Goal: Task Accomplishment & Management: Manage account settings

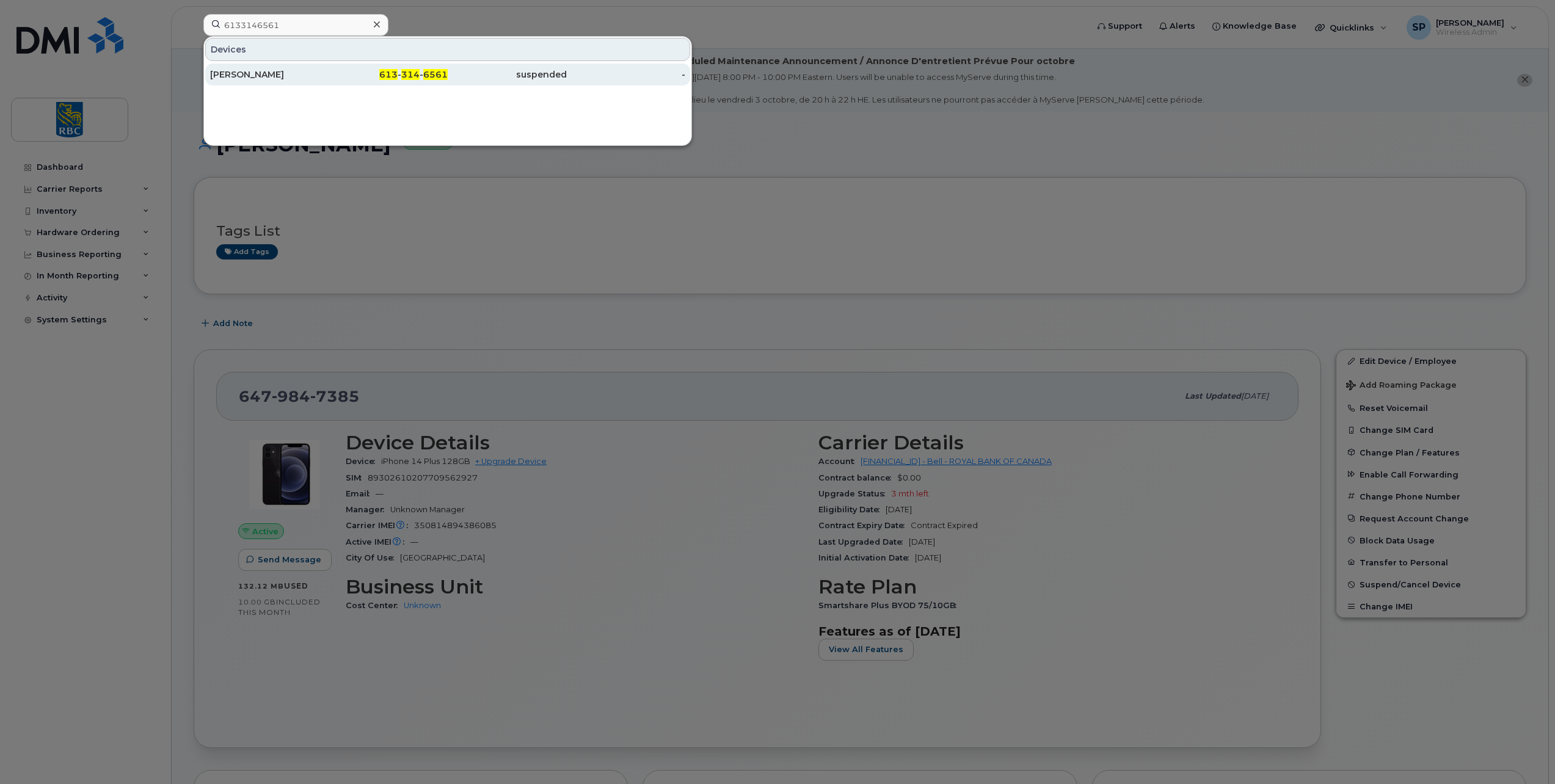
type input "6133146561"
click at [282, 75] on div "Matt Stanton" at bounding box center [269, 75] width 119 height 12
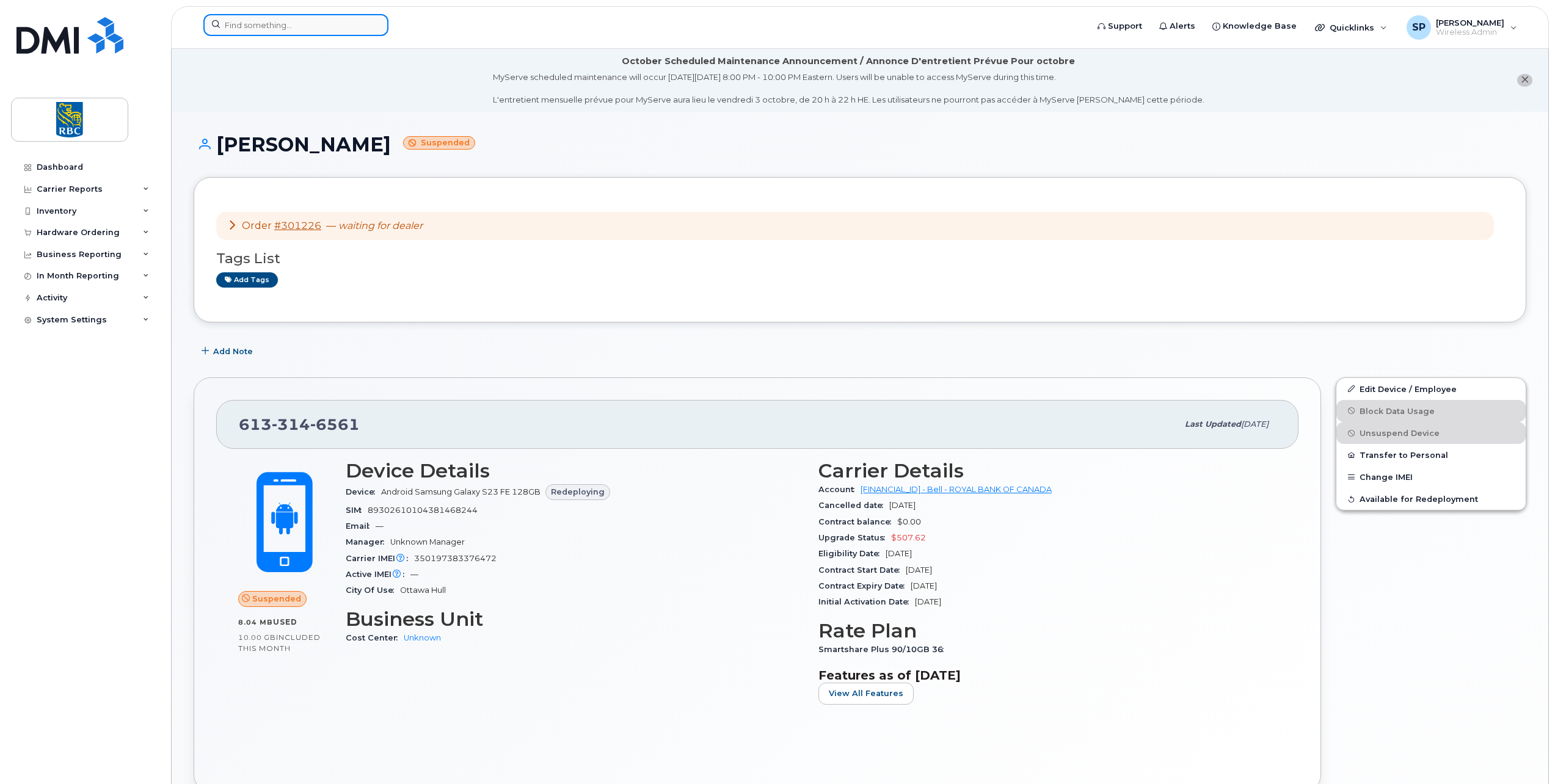
click at [248, 28] on input at bounding box center [296, 25] width 185 height 22
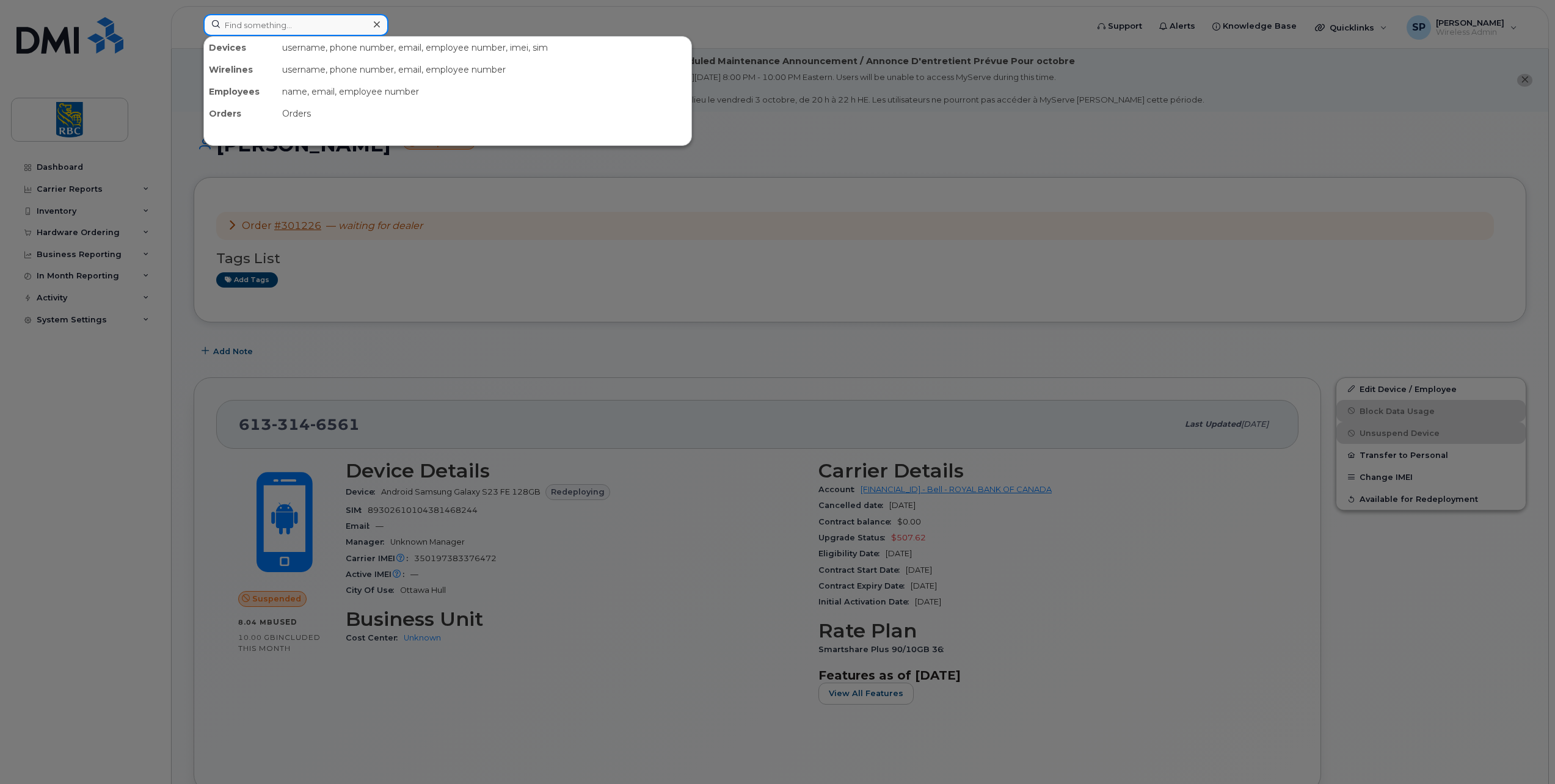
paste input "4169865613"
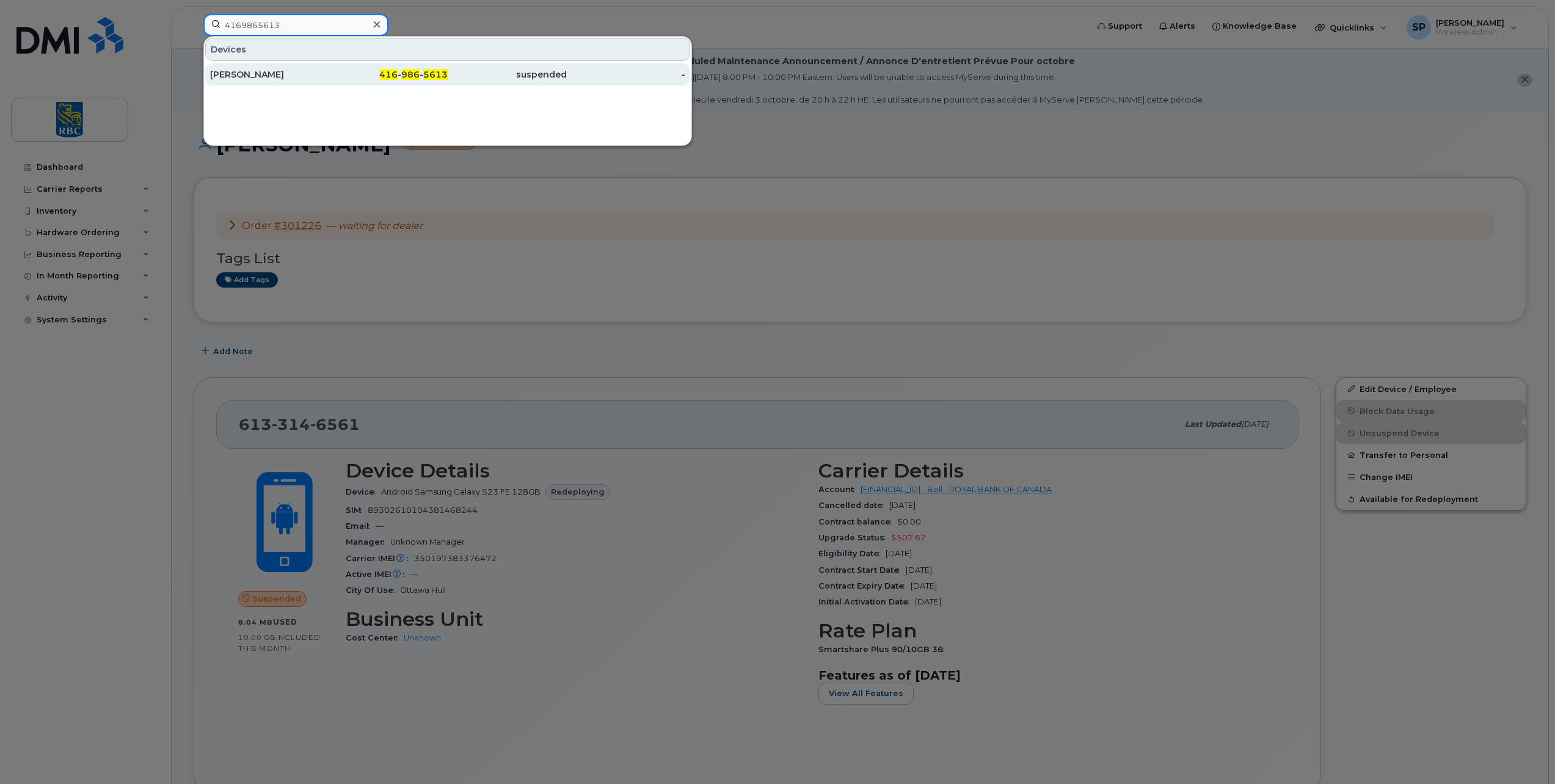
type input "4169865613"
click at [251, 73] on div "[PERSON_NAME]" at bounding box center [269, 75] width 119 height 12
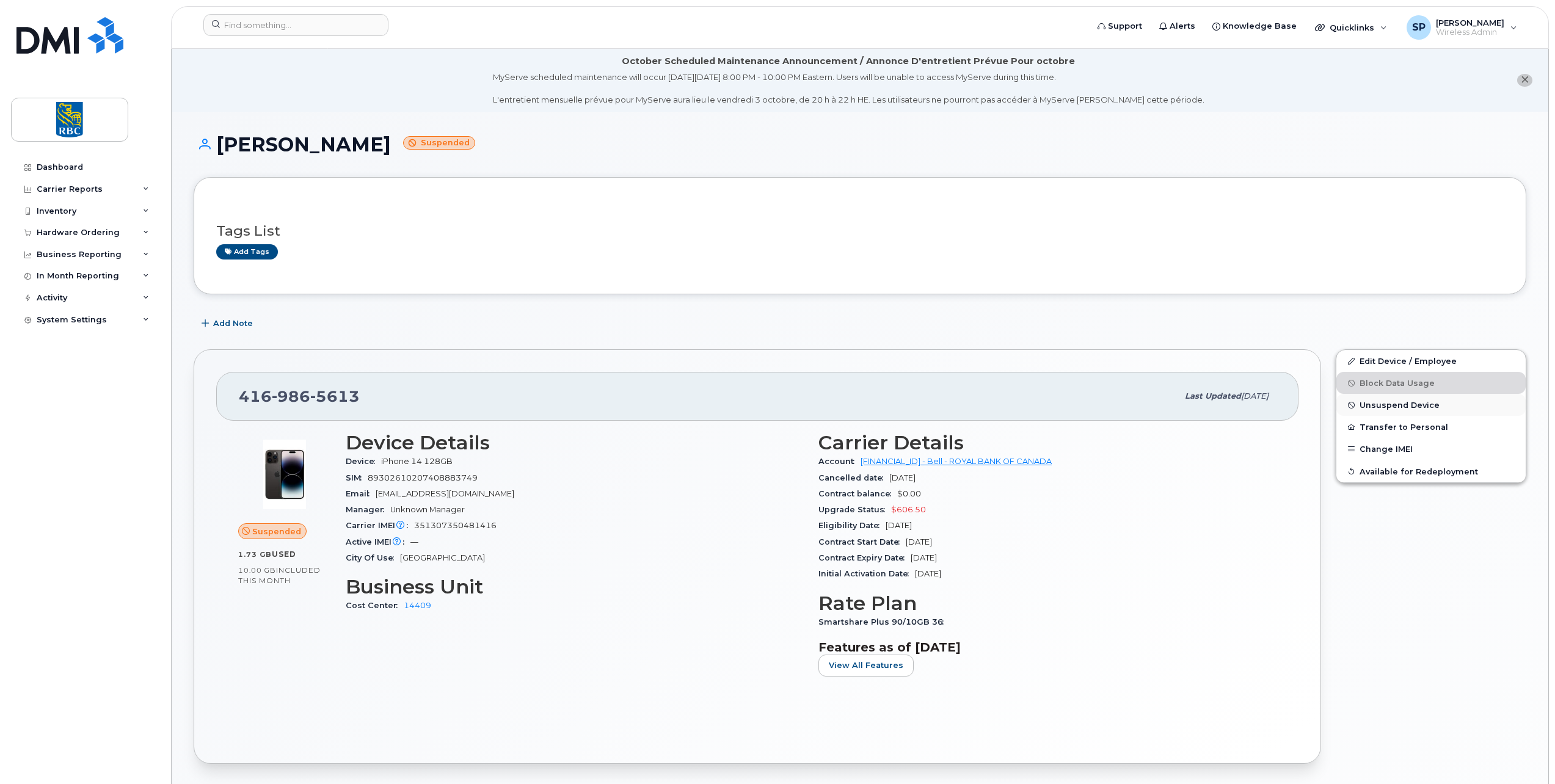
click at [1379, 407] on span "Unsuspend Device" at bounding box center [1400, 405] width 80 height 9
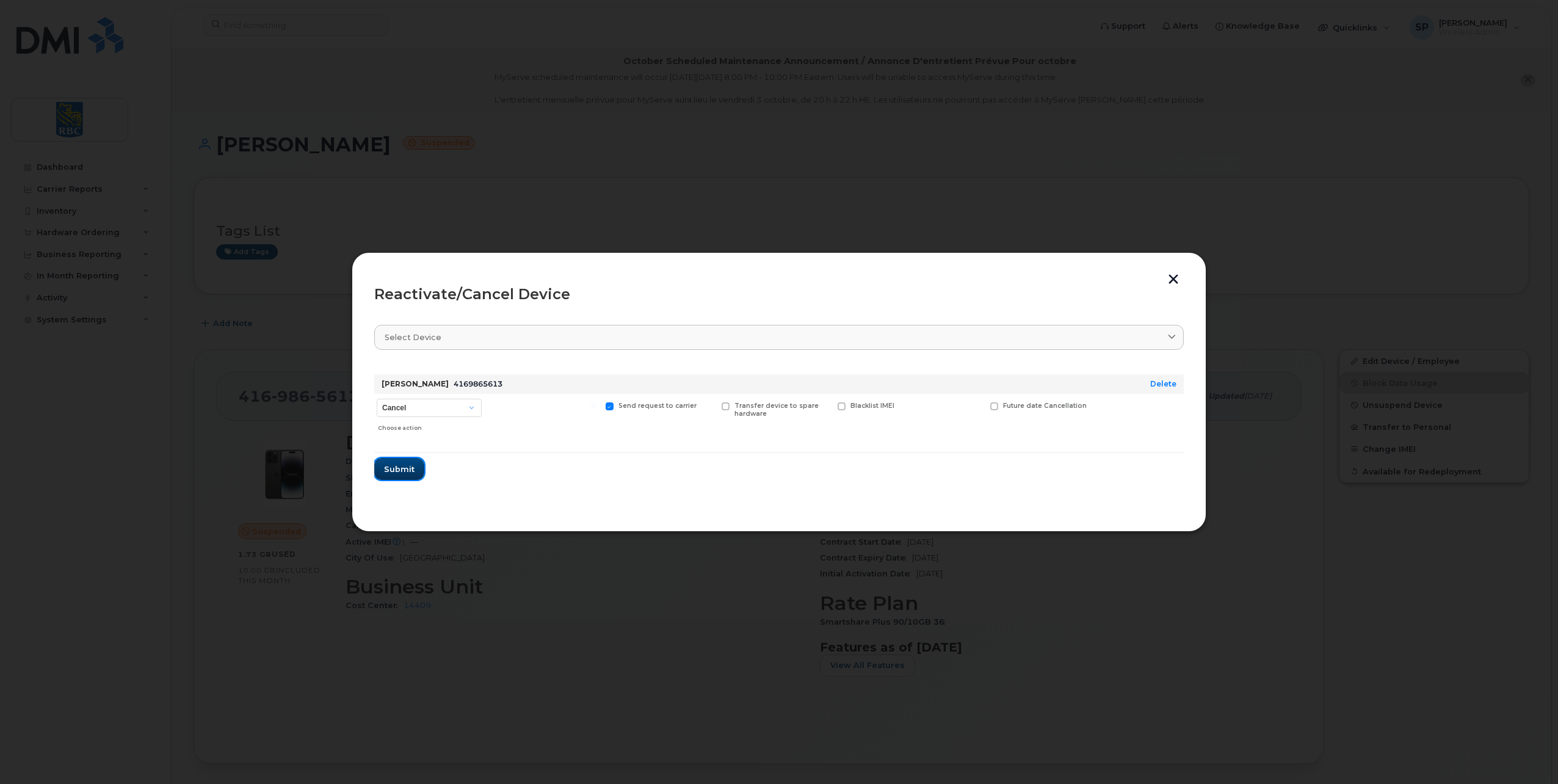
click at [404, 472] on span "Submit" at bounding box center [400, 468] width 31 height 12
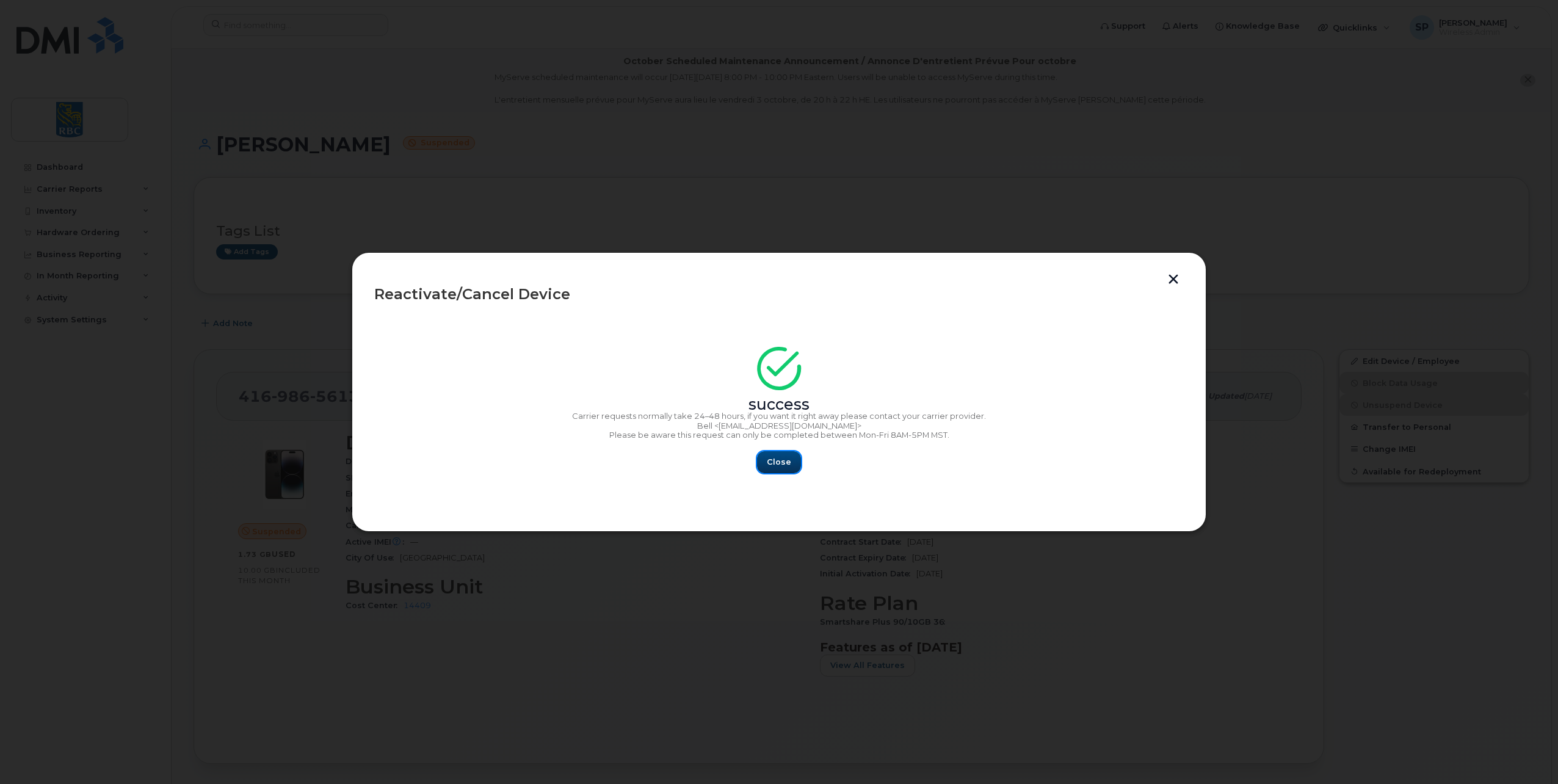
click at [772, 461] on span "Close" at bounding box center [779, 461] width 25 height 12
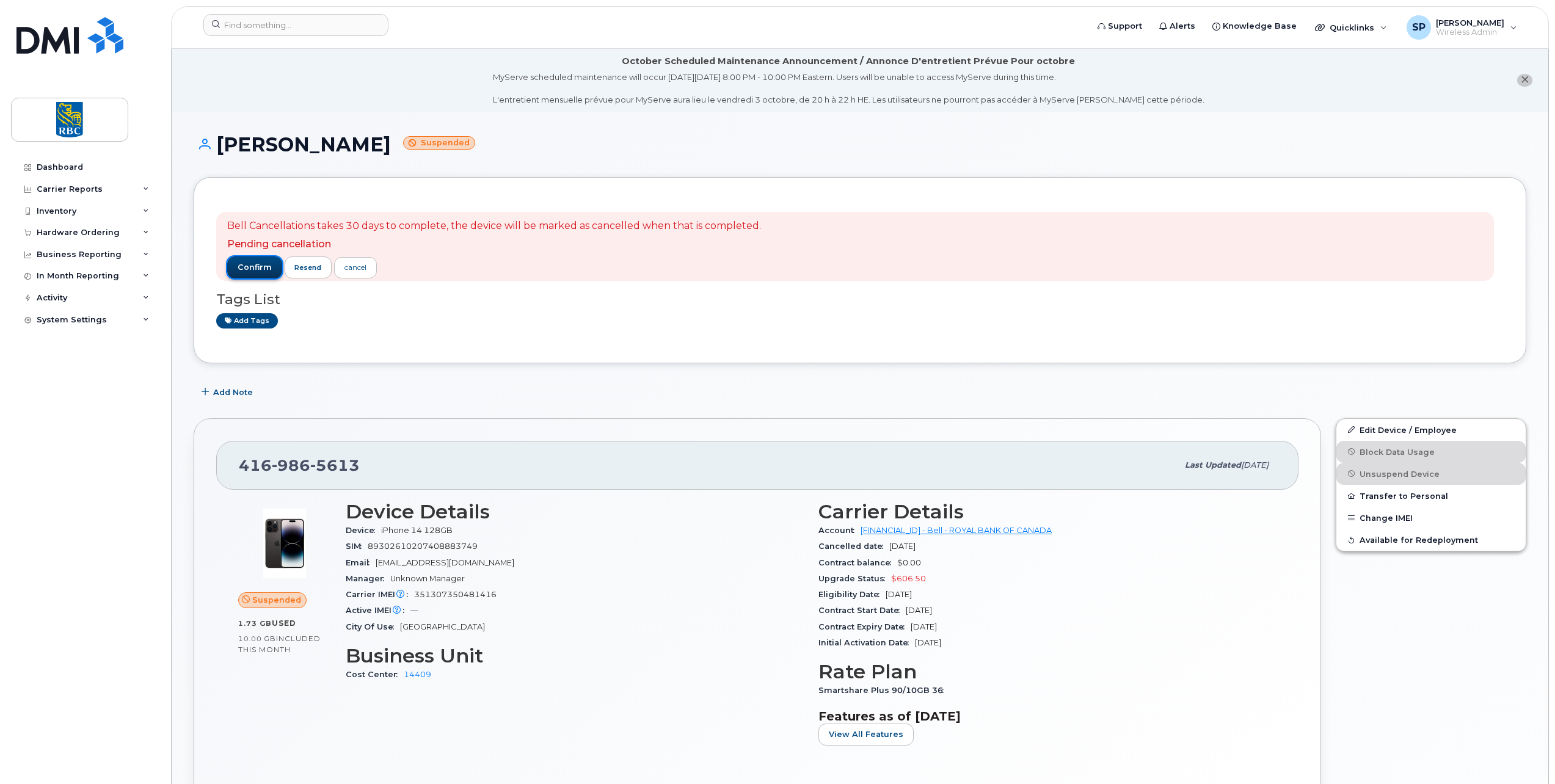
click at [251, 270] on span "confirm" at bounding box center [255, 267] width 34 height 11
